Goal: Information Seeking & Learning: Learn about a topic

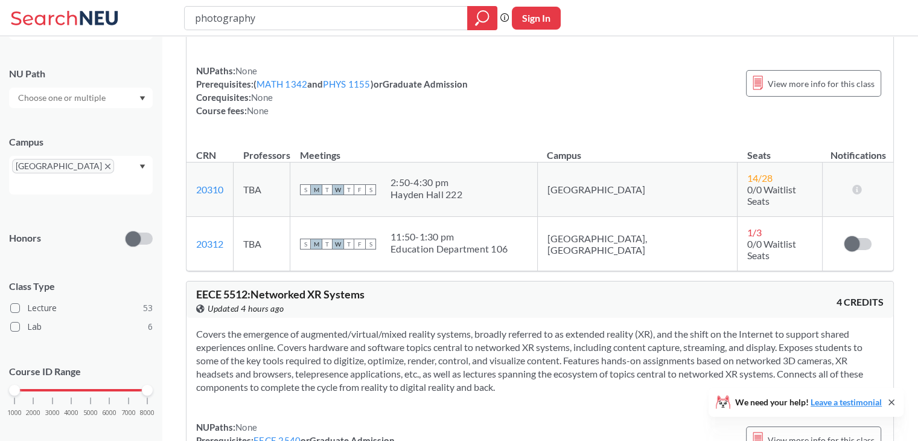
scroll to position [9199, 0]
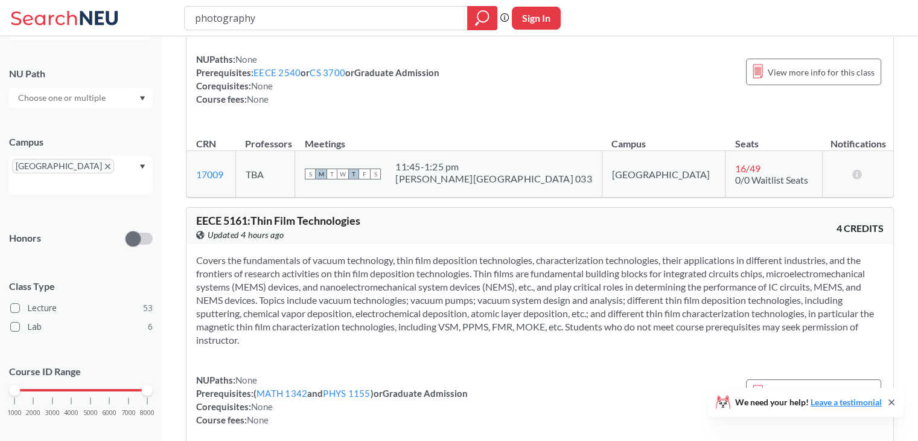
click at [232, 19] on input "photography" at bounding box center [326, 18] width 265 height 21
type input "music"
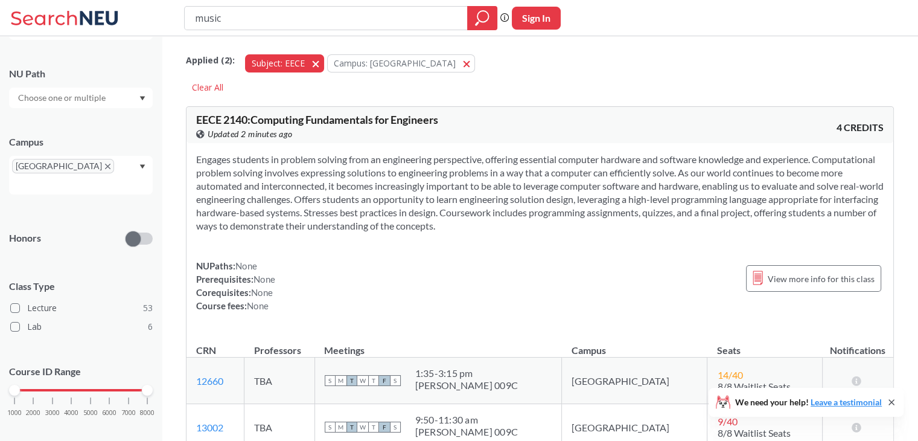
click at [320, 65] on span "button" at bounding box center [320, 62] width 0 height 11
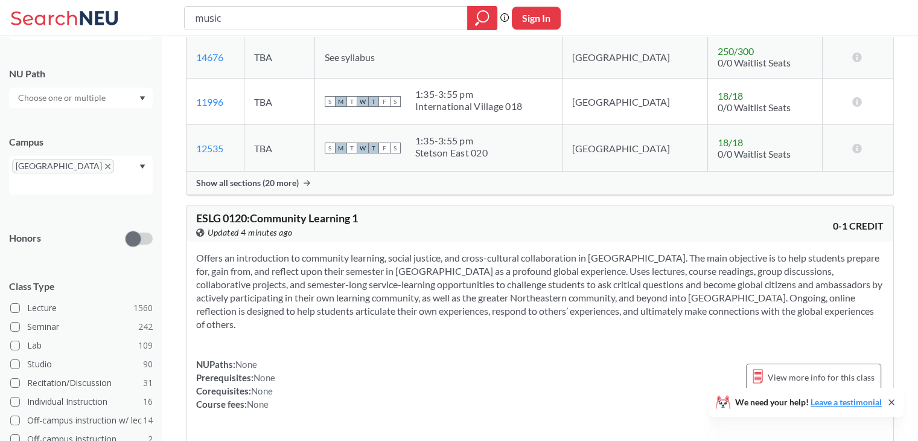
scroll to position [9382, 0]
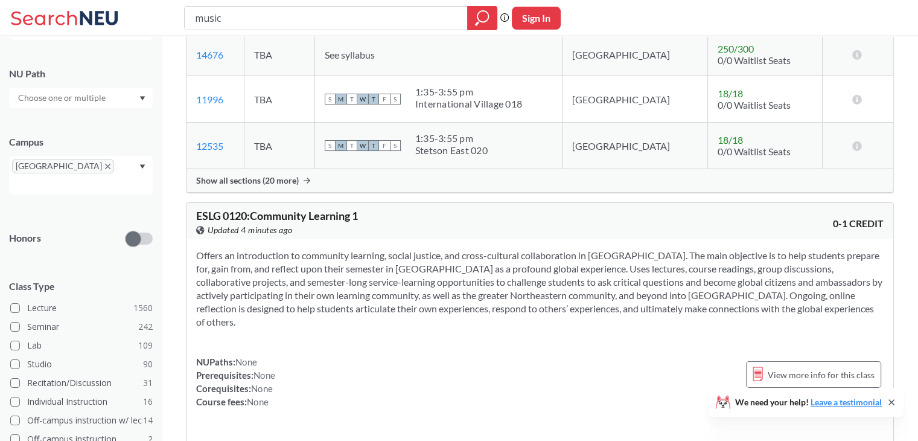
click at [226, 17] on input "music" at bounding box center [326, 18] width 265 height 21
type input "dj"
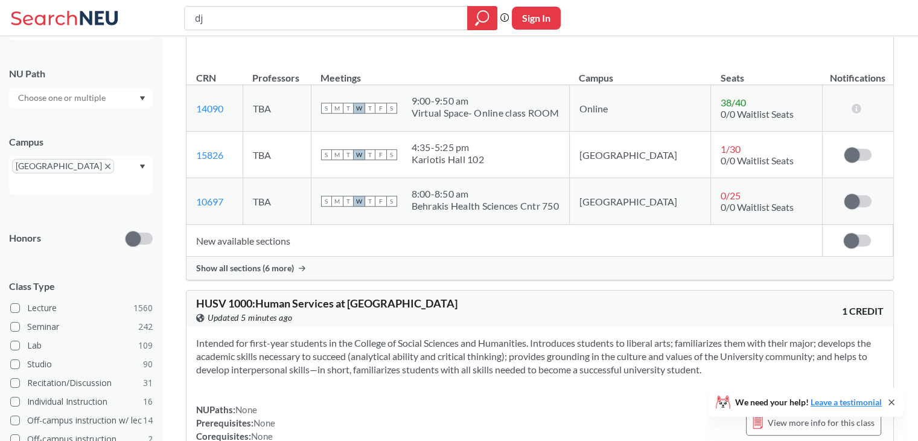
scroll to position [5459, 0]
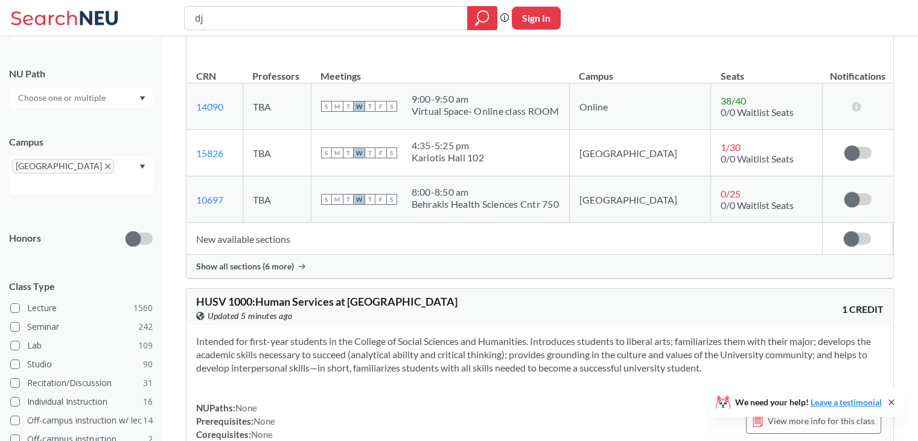
drag, startPoint x: 247, startPoint y: 20, endPoint x: 144, endPoint y: 14, distance: 104.0
click at [144, 14] on div "dj Phrase search guarantees the exact search appears in the results. Ex. If you…" at bounding box center [459, 18] width 918 height 36
type input "python"
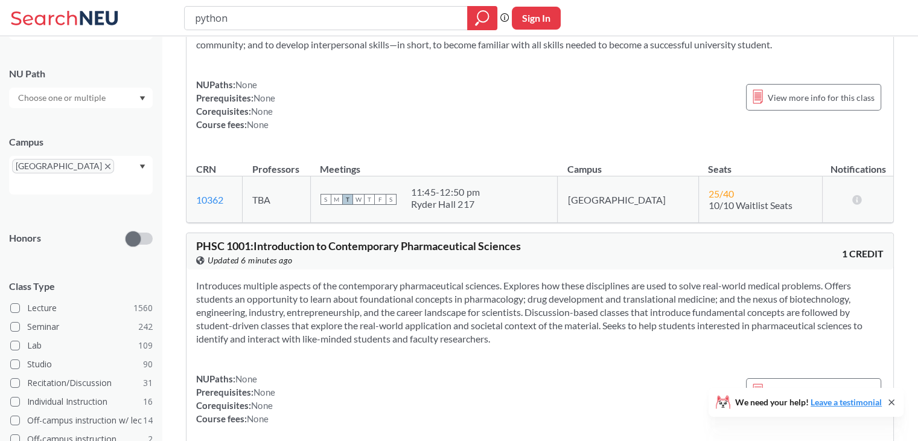
scroll to position [12111, 0]
click at [274, 11] on input "python" at bounding box center [326, 18] width 265 height 21
type input "eece"
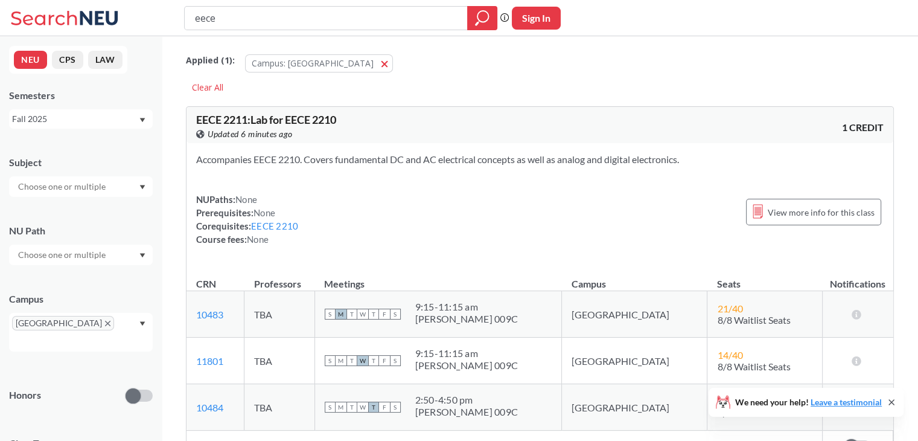
click at [57, 188] on input "text" at bounding box center [62, 186] width 101 height 14
click at [65, 249] on p "Electrical and Comp Engineerng" at bounding box center [84, 253] width 136 height 12
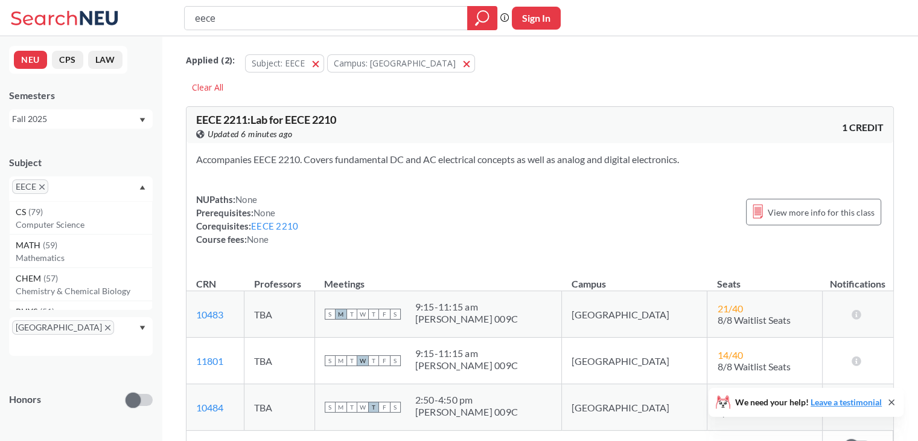
click at [241, 14] on input "eece" at bounding box center [326, 18] width 265 height 21
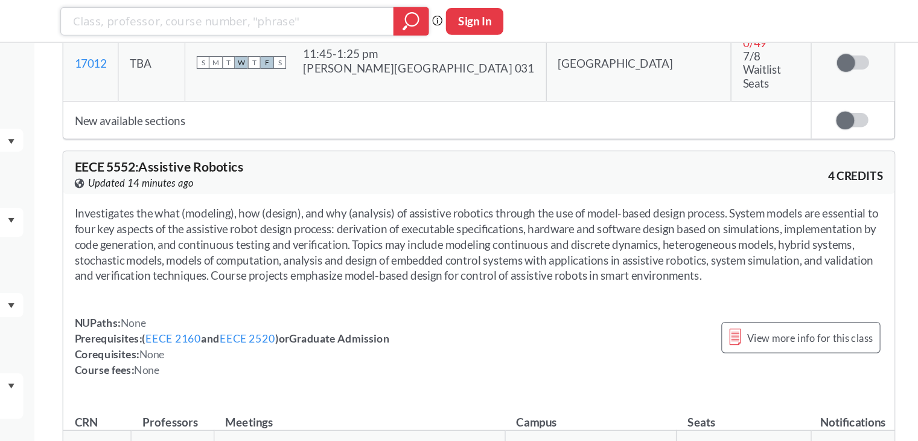
scroll to position [10387, 0]
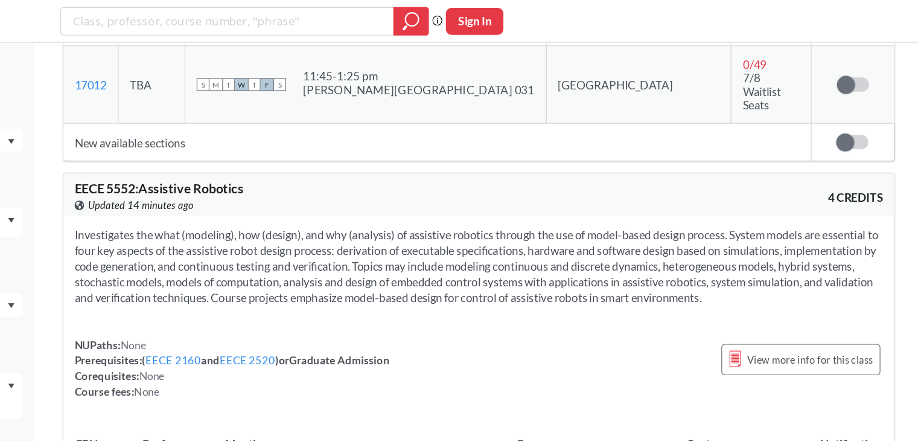
click at [547, 193] on section "Investigates the what (modeling), how (design), and why (analysis) of assistive…" at bounding box center [539, 226] width 687 height 66
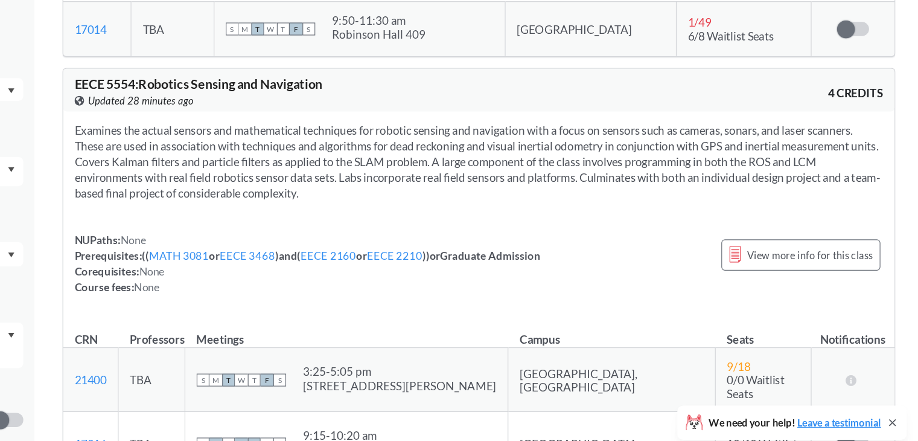
scroll to position [10726, 0]
